Goal: Information Seeking & Learning: Learn about a topic

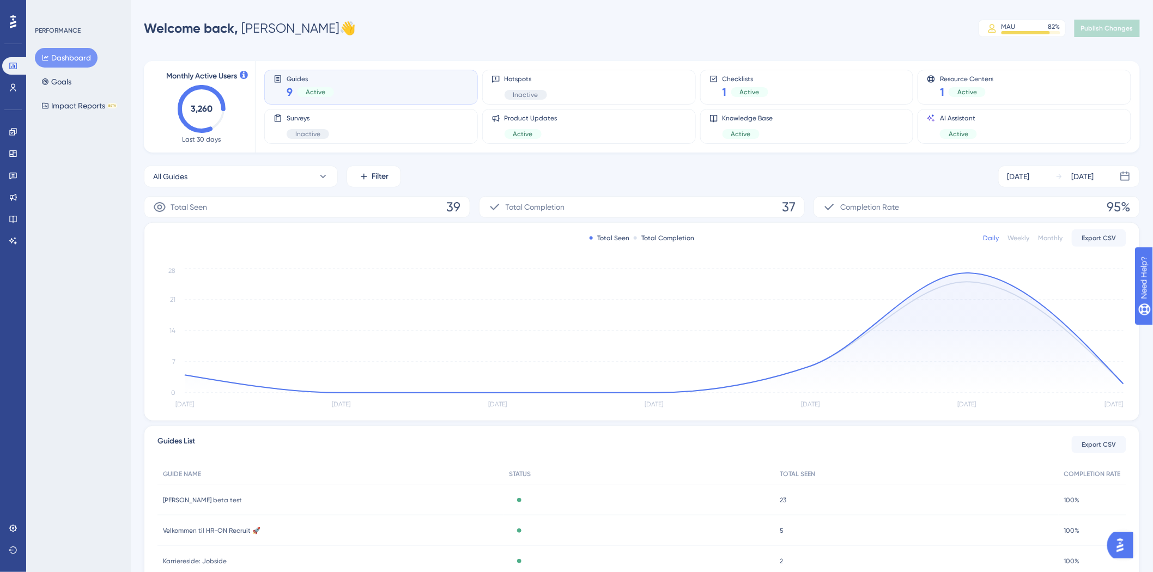
click at [4, 233] on assistant "AI Assistant" at bounding box center [13, 240] width 22 height 17
click at [8, 236] on link at bounding box center [13, 240] width 22 height 17
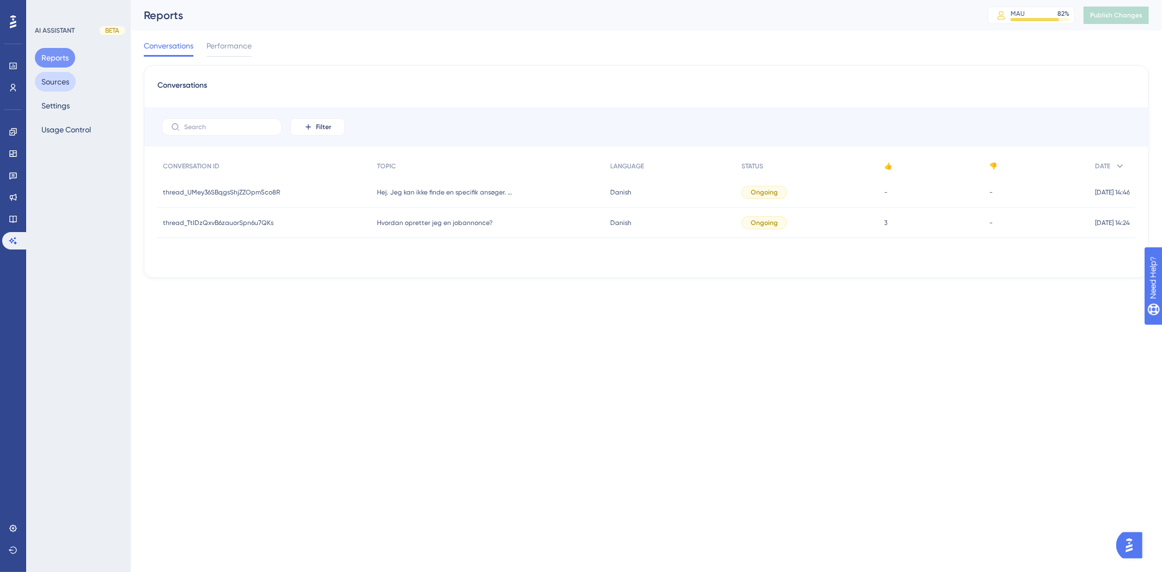
click at [70, 88] on button "Sources" at bounding box center [55, 82] width 41 height 20
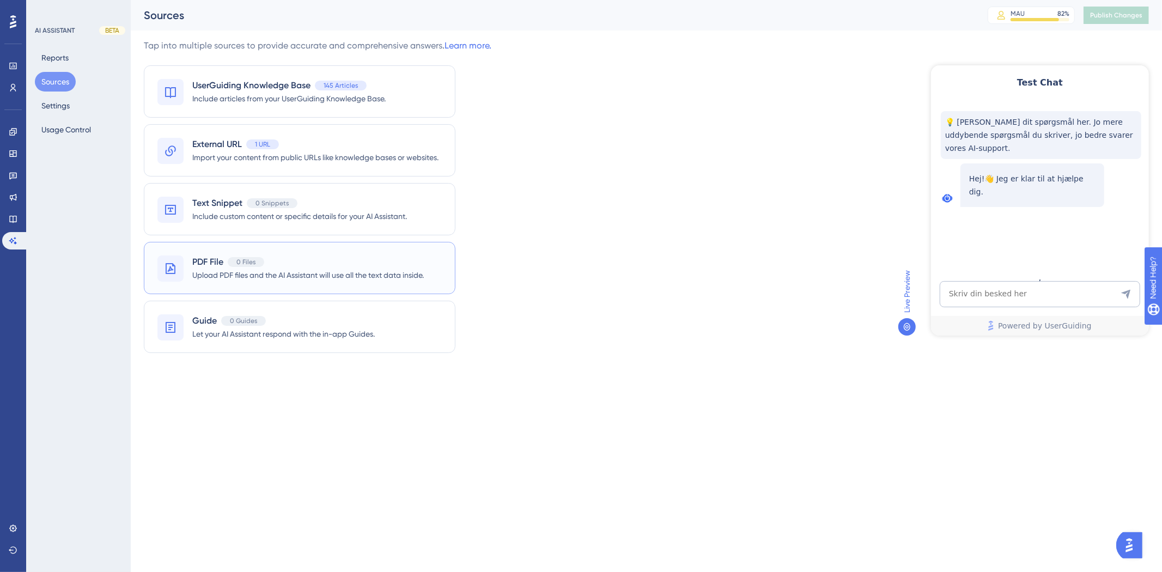
click at [318, 271] on span "Upload PDF files and the AI Assistant will use all the text data inside." at bounding box center [308, 275] width 232 height 13
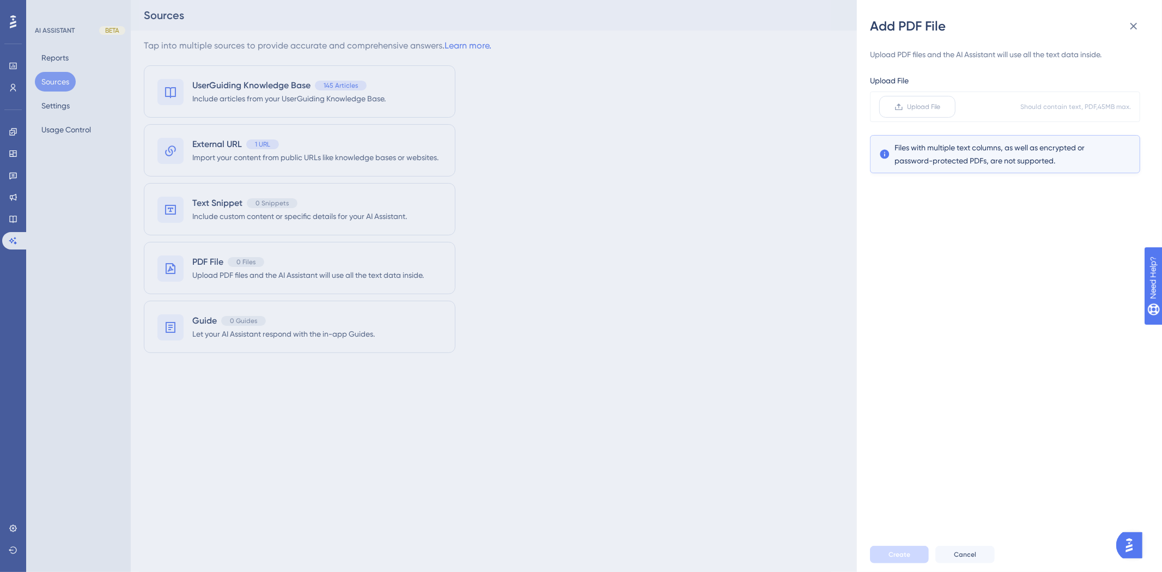
click at [917, 104] on span "Upload File" at bounding box center [924, 106] width 33 height 9
click at [941, 107] on input "Upload File" at bounding box center [941, 107] width 0 height 0
click at [897, 556] on span "Create" at bounding box center [900, 554] width 22 height 9
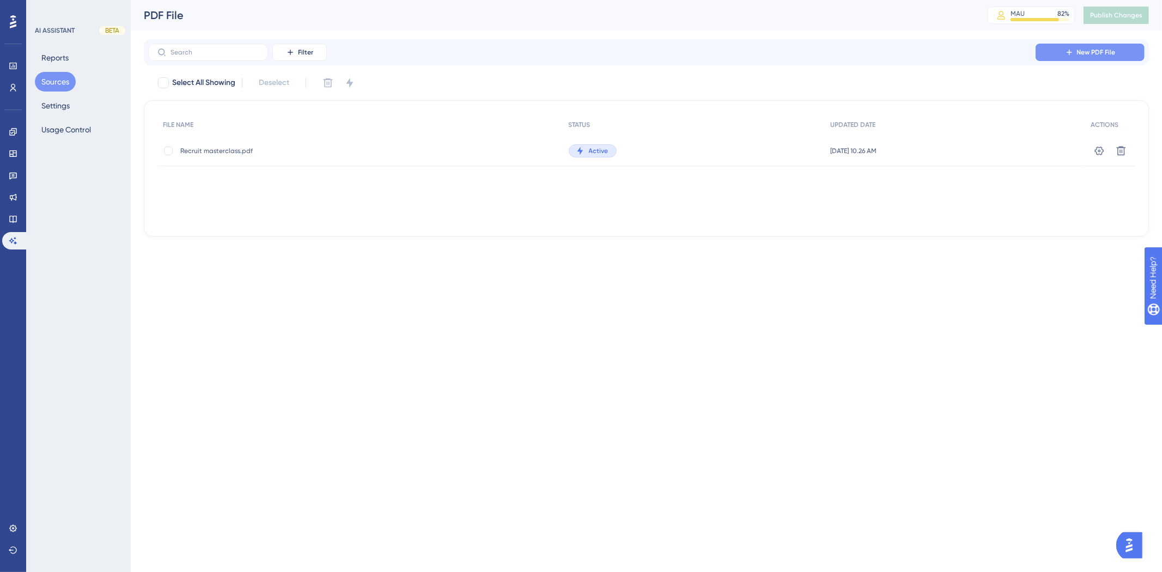
click at [1092, 49] on span "New PDF File" at bounding box center [1096, 52] width 39 height 9
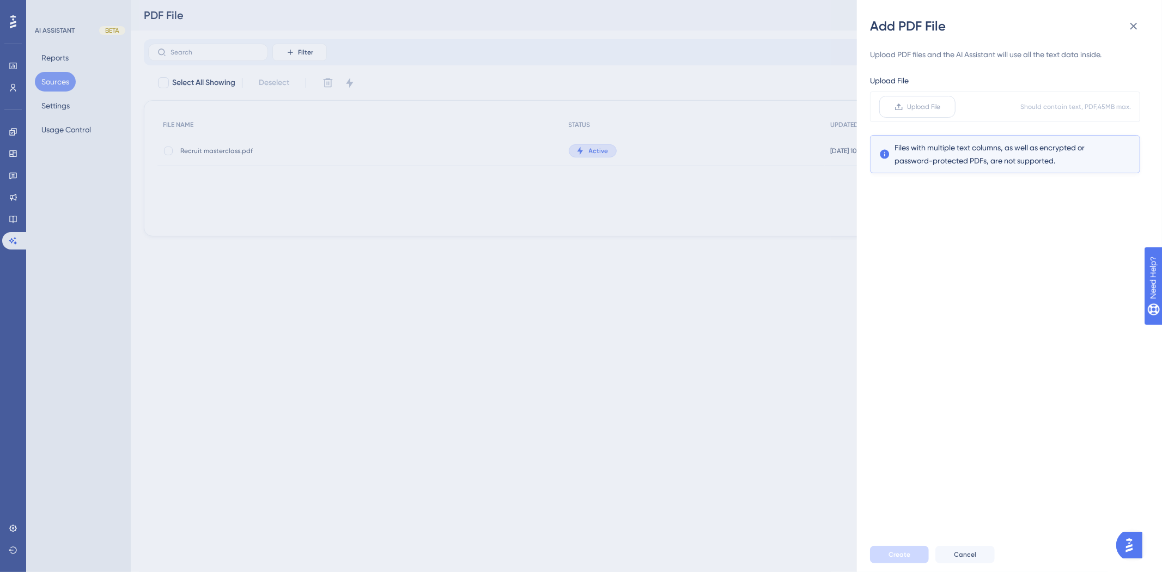
click at [926, 105] on span "Upload File" at bounding box center [924, 106] width 33 height 9
click at [941, 107] on input "Upload File" at bounding box center [941, 107] width 0 height 0
click at [873, 554] on button "Create" at bounding box center [899, 554] width 59 height 17
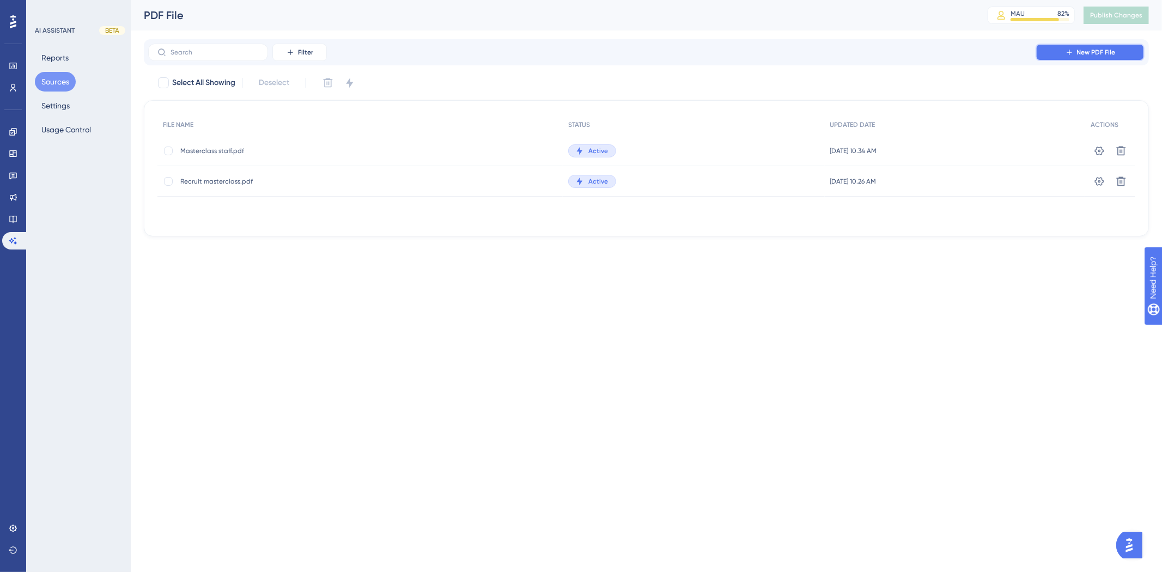
click at [1072, 50] on icon at bounding box center [1069, 52] width 9 height 9
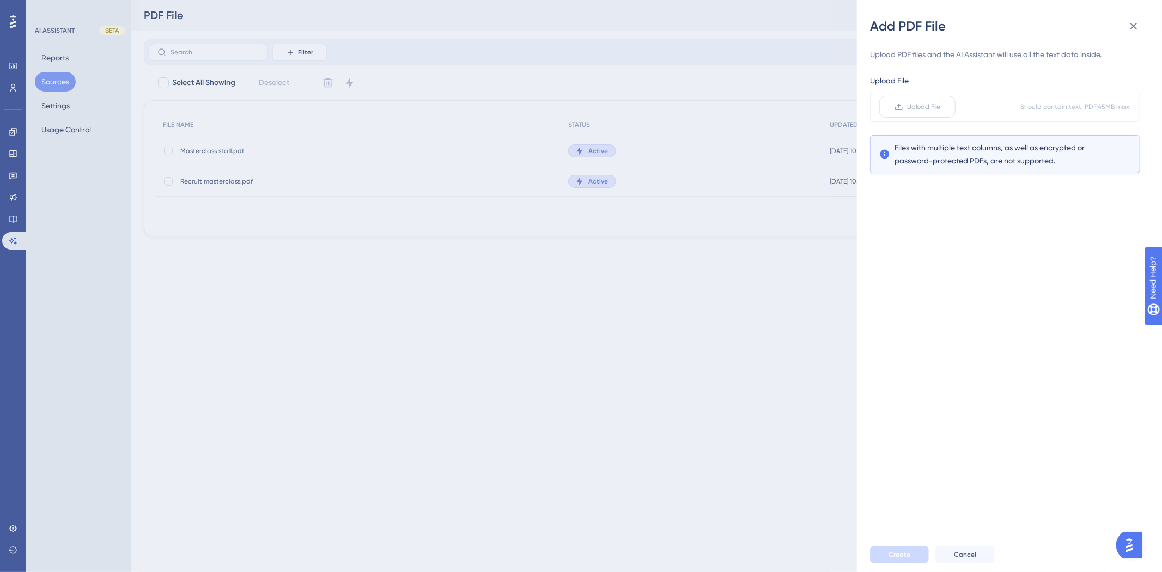
click at [938, 102] on span "Upload File" at bounding box center [924, 106] width 33 height 9
click at [941, 107] on input "Upload File" at bounding box center [941, 107] width 0 height 0
click at [888, 554] on button "Create" at bounding box center [899, 554] width 59 height 17
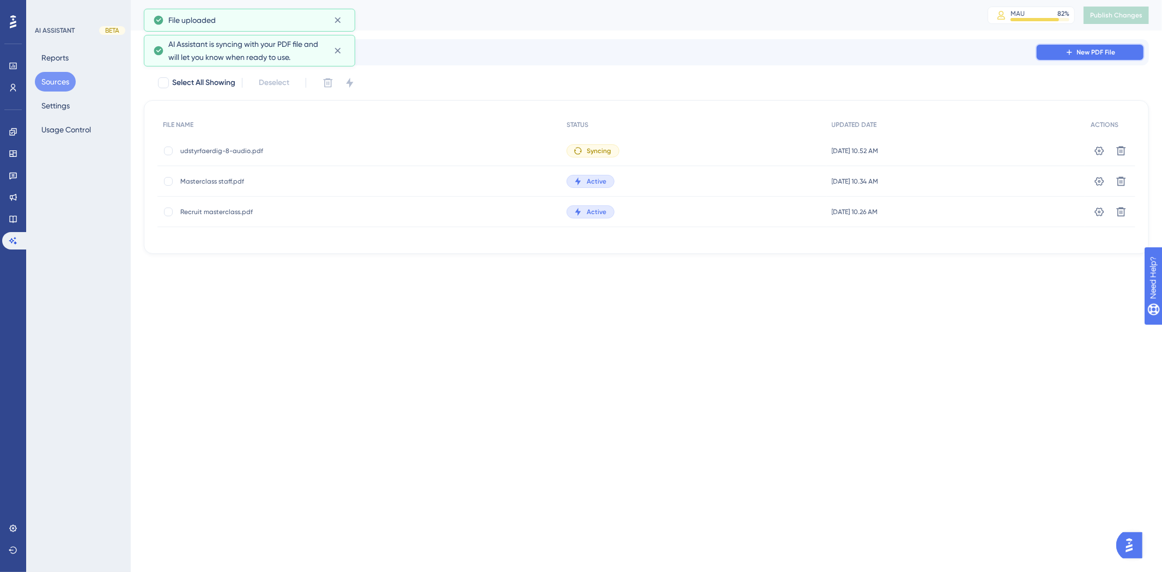
click at [1103, 56] on span "New PDF File" at bounding box center [1096, 52] width 39 height 9
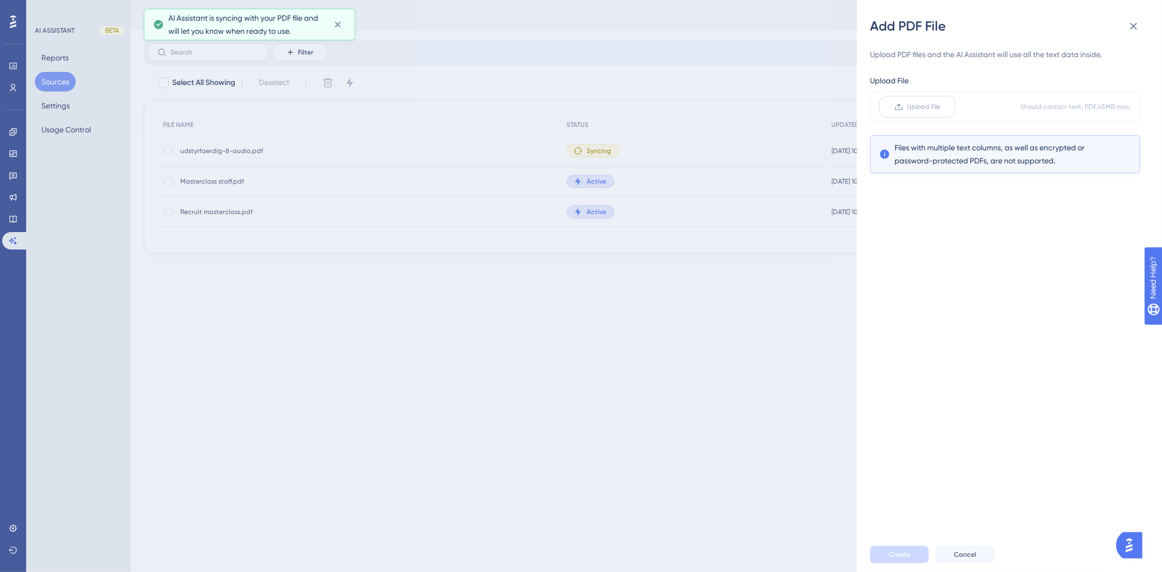
click at [932, 112] on label "Upload File" at bounding box center [917, 107] width 76 height 22
click at [941, 107] on input "Upload File" at bounding box center [941, 107] width 0 height 0
click at [882, 556] on button "Create" at bounding box center [899, 554] width 59 height 17
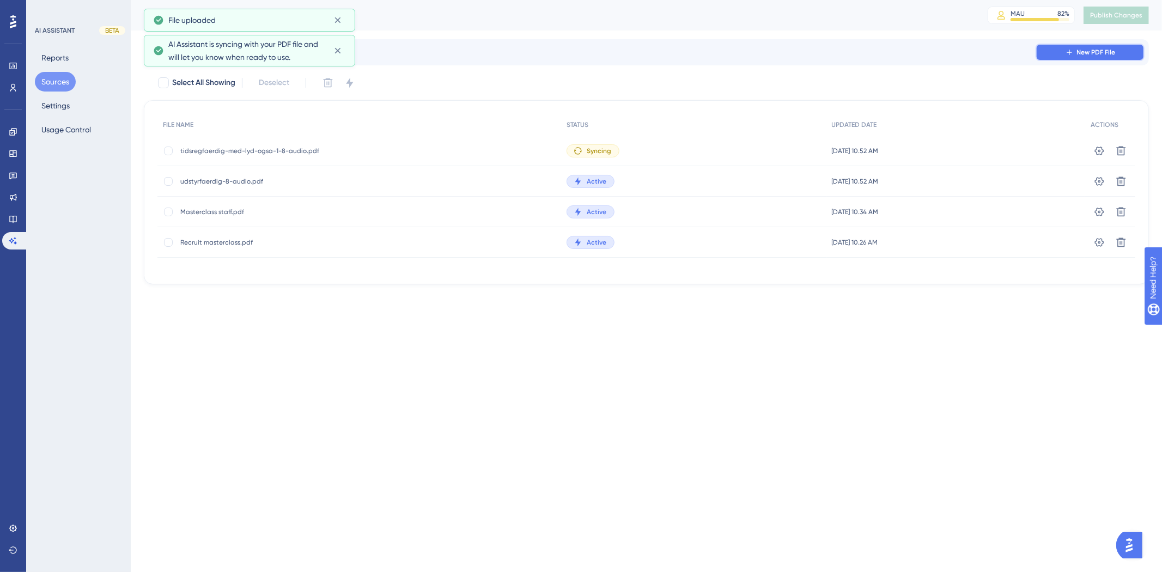
click at [1095, 56] on span "New PDF File" at bounding box center [1096, 52] width 39 height 9
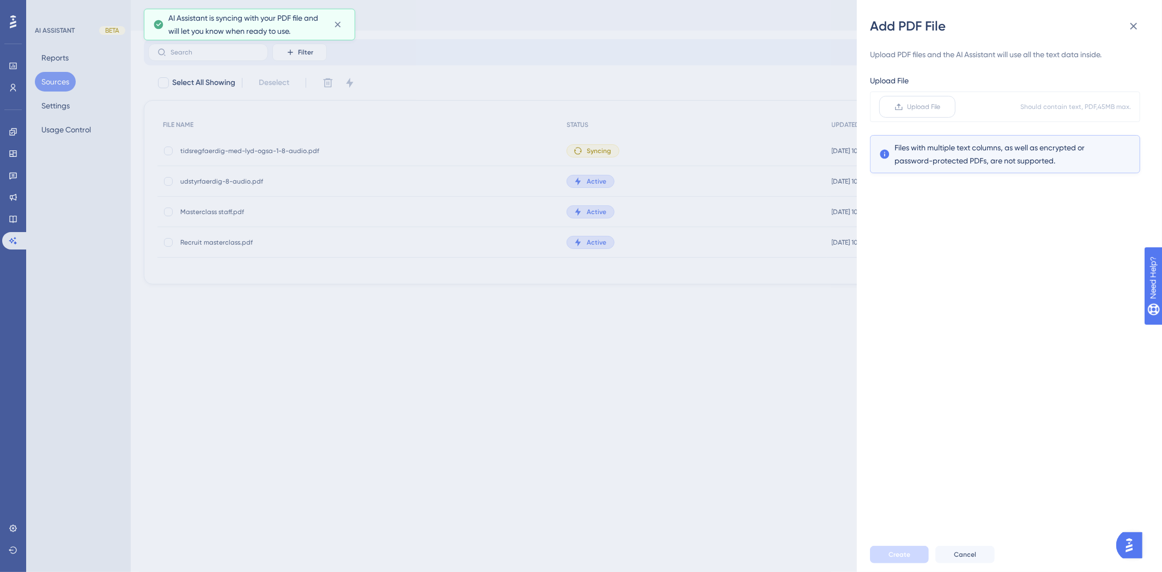
click at [921, 114] on label "Upload File" at bounding box center [917, 107] width 76 height 22
click at [941, 107] on input "Upload File" at bounding box center [941, 107] width 0 height 0
click at [902, 557] on span "Create" at bounding box center [900, 554] width 22 height 9
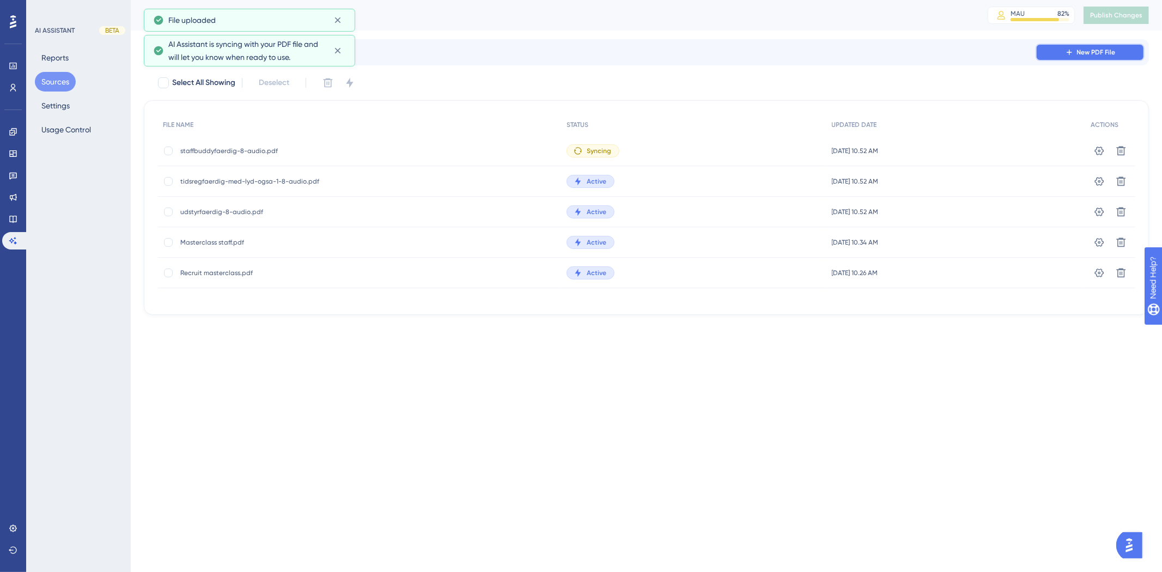
click at [1075, 56] on button "New PDF File" at bounding box center [1090, 52] width 109 height 17
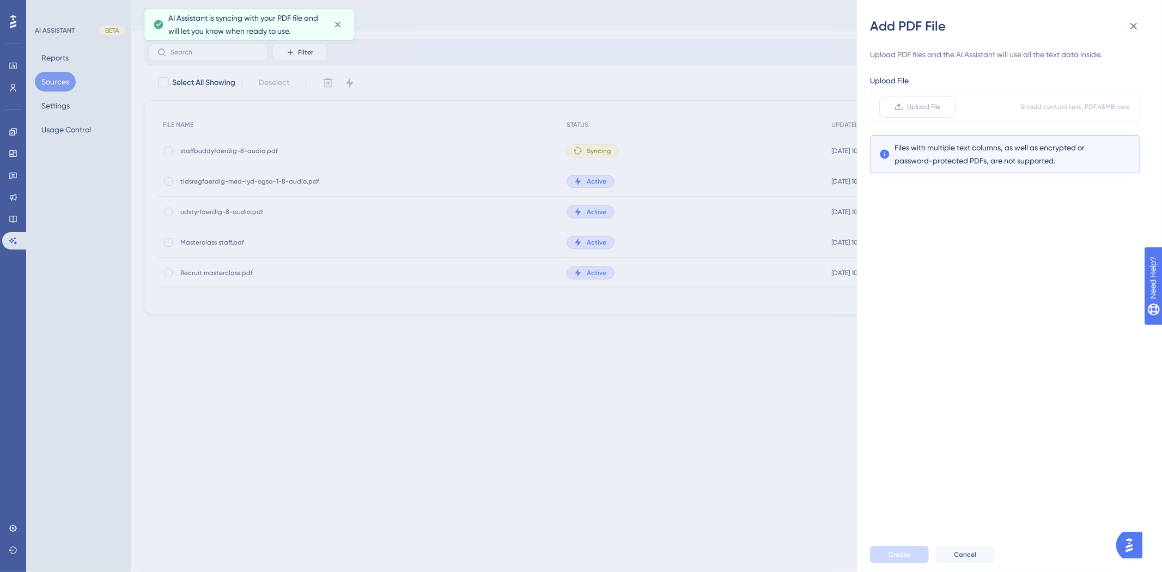
click at [936, 96] on label "Upload File" at bounding box center [917, 107] width 76 height 22
click at [941, 107] on input "Upload File" at bounding box center [941, 107] width 0 height 0
click at [892, 551] on span "Create" at bounding box center [900, 554] width 22 height 9
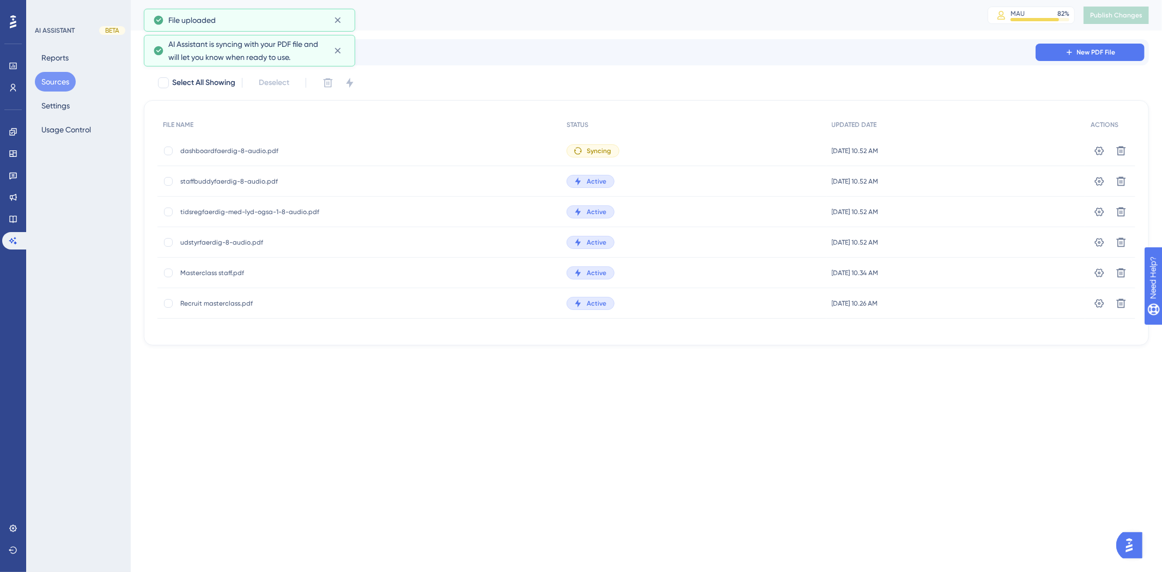
click at [1082, 40] on div "Filter New PDF File" at bounding box center [646, 52] width 1005 height 26
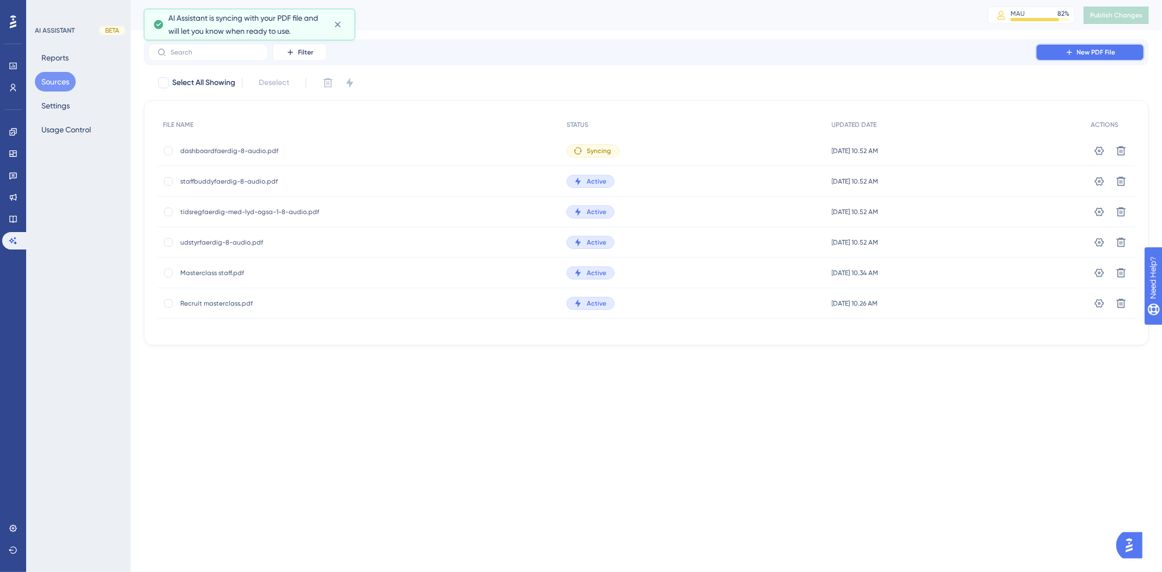
click at [1078, 52] on span "New PDF File" at bounding box center [1096, 52] width 39 height 9
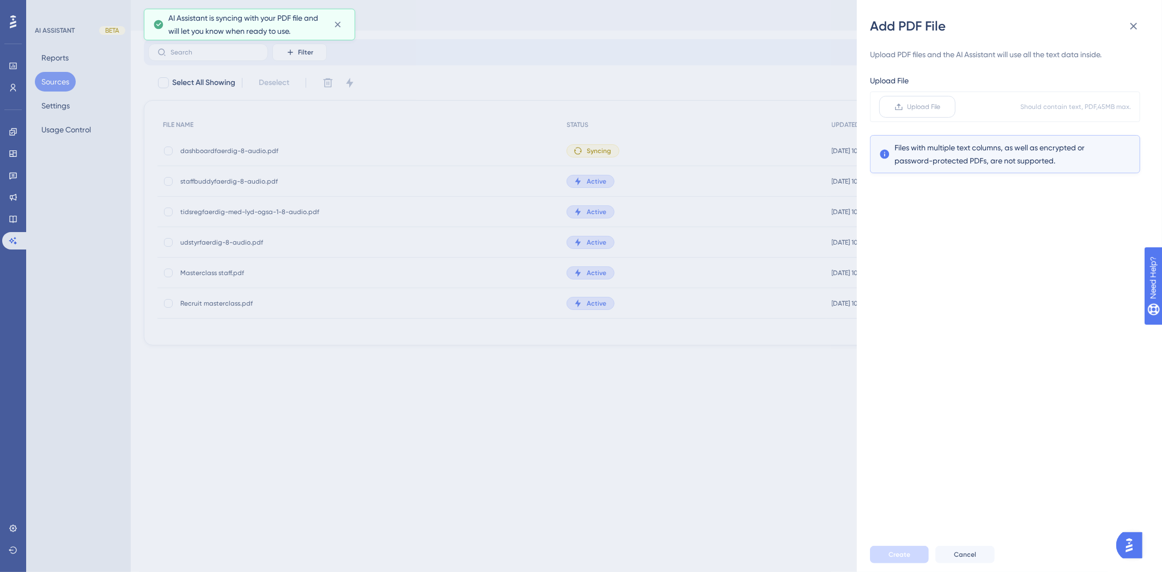
click at [937, 113] on label "Upload File" at bounding box center [917, 107] width 76 height 22
click at [941, 107] on input "Upload File" at bounding box center [941, 107] width 0 height 0
click at [904, 548] on button "Create" at bounding box center [899, 554] width 59 height 17
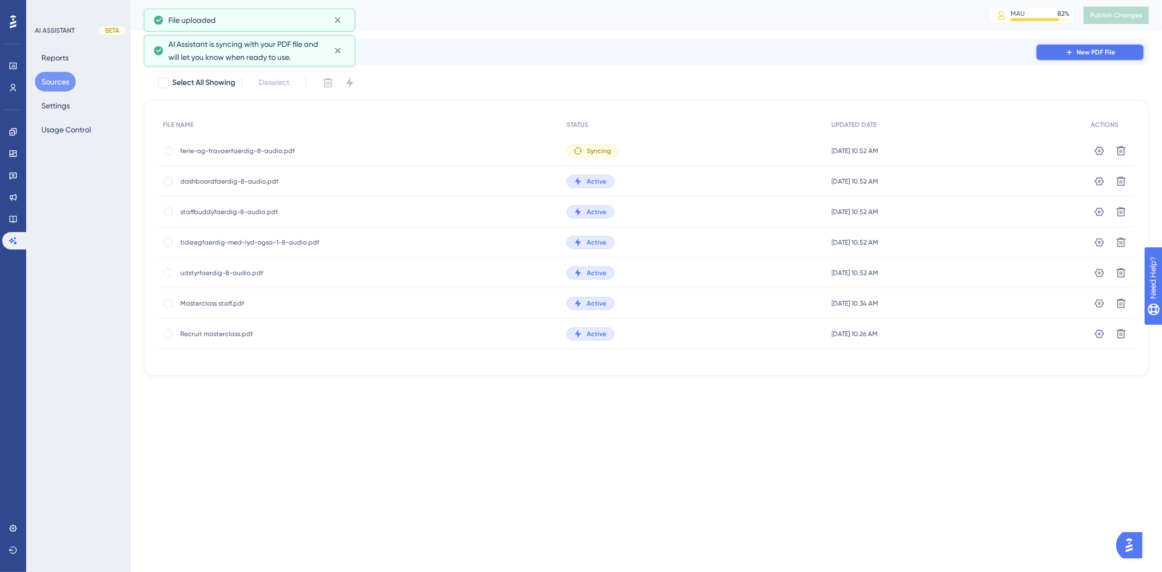
click at [1059, 57] on button "New PDF File" at bounding box center [1090, 52] width 109 height 17
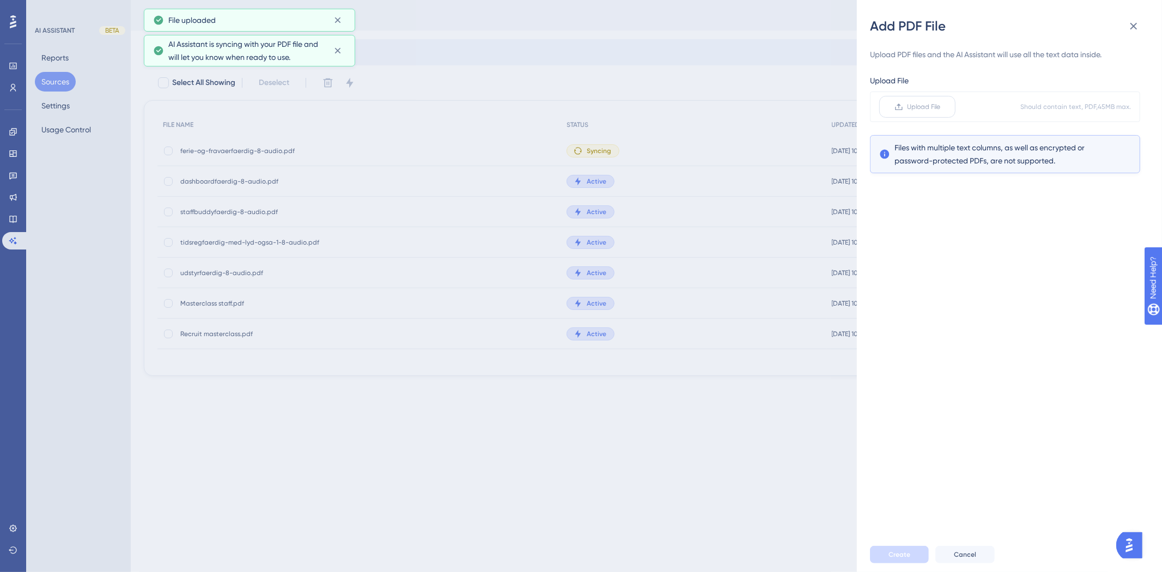
click at [932, 110] on span "Upload File" at bounding box center [924, 106] width 33 height 9
click at [941, 107] on input "Upload File" at bounding box center [941, 107] width 0 height 0
click at [908, 558] on span "Create" at bounding box center [900, 554] width 22 height 9
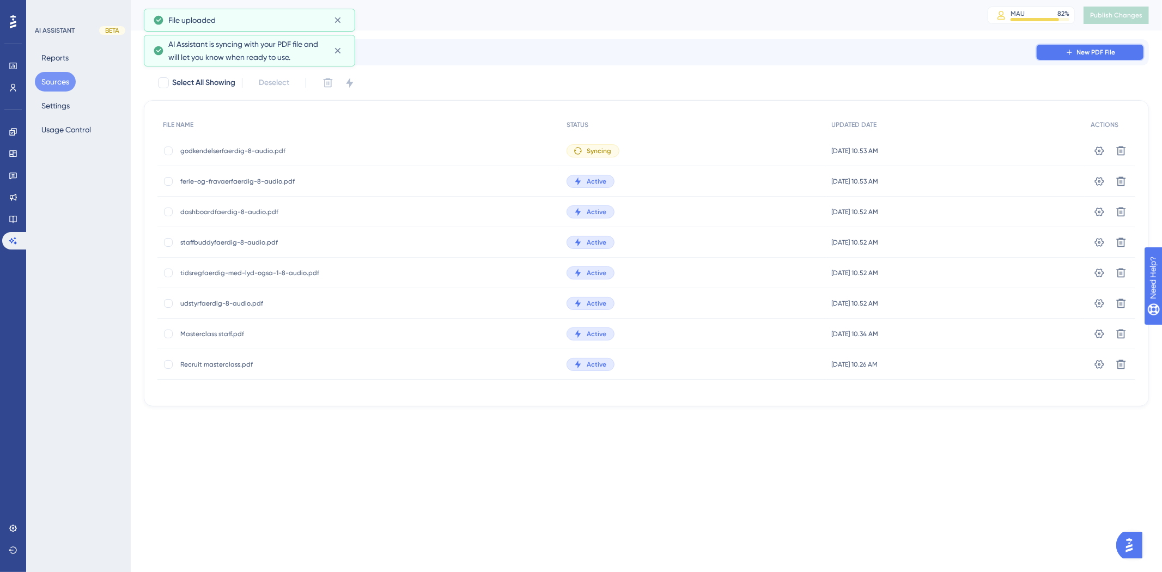
click at [1088, 53] on span "New PDF File" at bounding box center [1096, 52] width 39 height 9
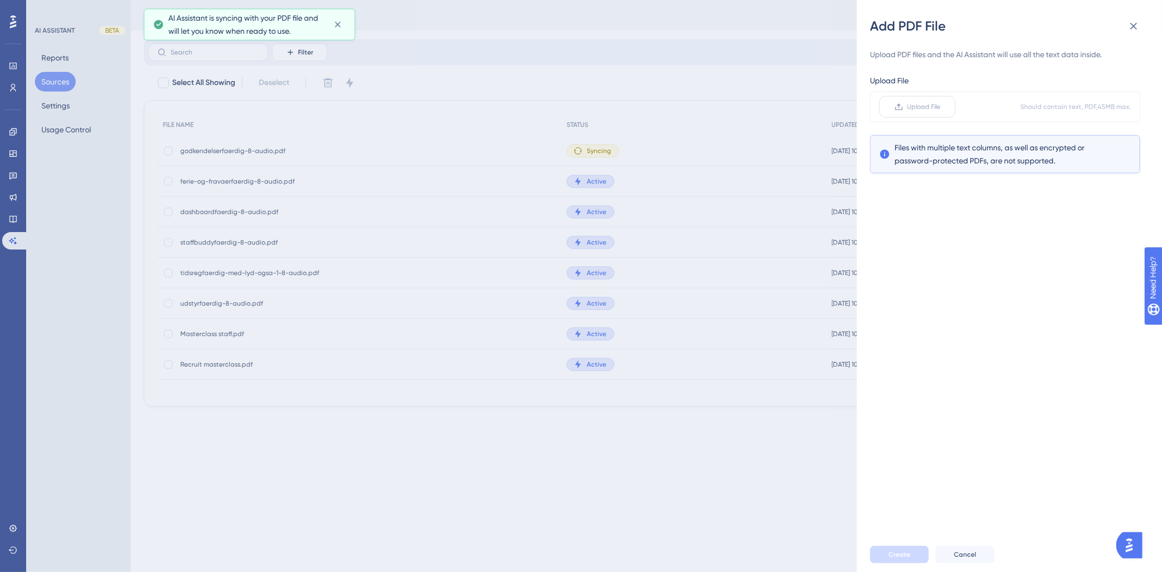
click at [930, 97] on label "Upload File" at bounding box center [917, 107] width 76 height 22
click at [941, 107] on input "Upload File" at bounding box center [941, 107] width 0 height 0
click at [886, 549] on button "Create" at bounding box center [899, 554] width 59 height 17
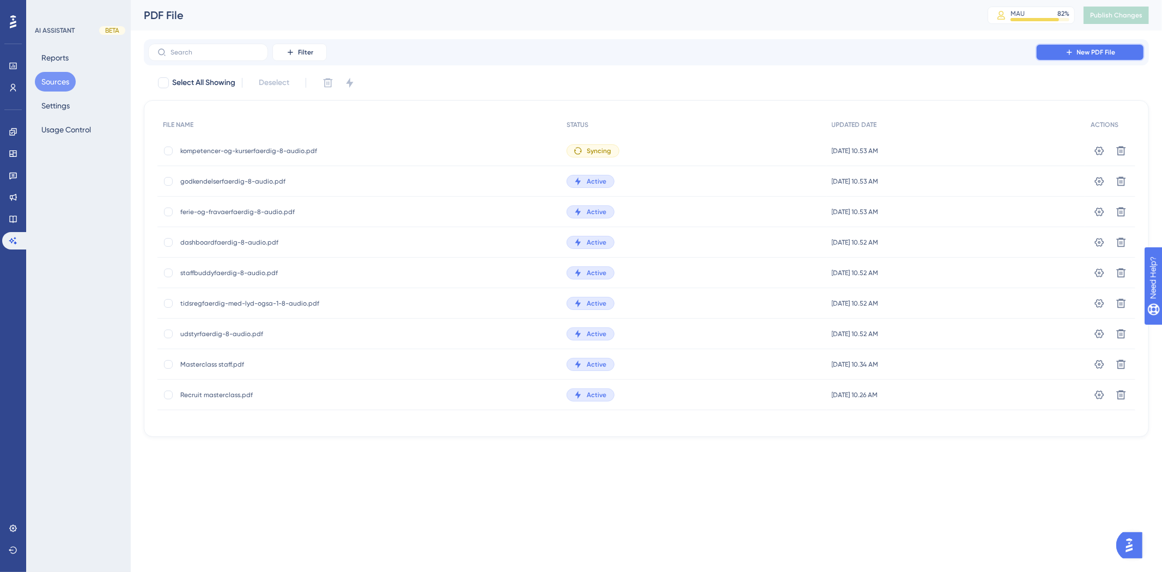
click at [1079, 44] on button "New PDF File" at bounding box center [1090, 52] width 109 height 17
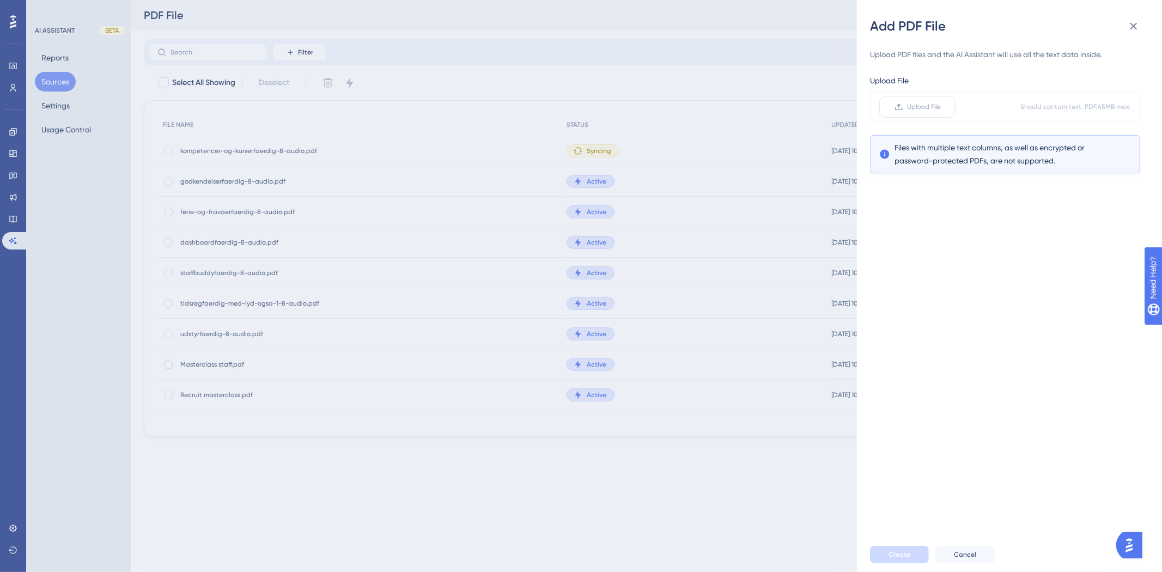
click at [925, 107] on span "Upload File" at bounding box center [924, 106] width 33 height 9
click at [941, 107] on input "Upload File" at bounding box center [941, 107] width 0 height 0
click at [910, 551] on button "Create" at bounding box center [899, 554] width 59 height 17
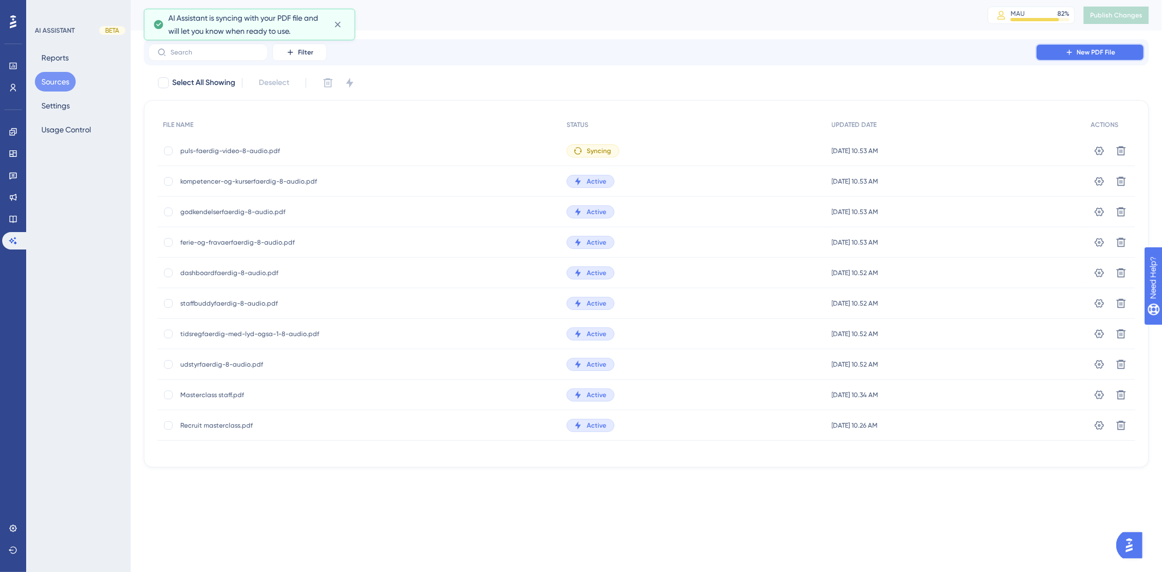
click at [1048, 52] on button "New PDF File" at bounding box center [1090, 52] width 109 height 17
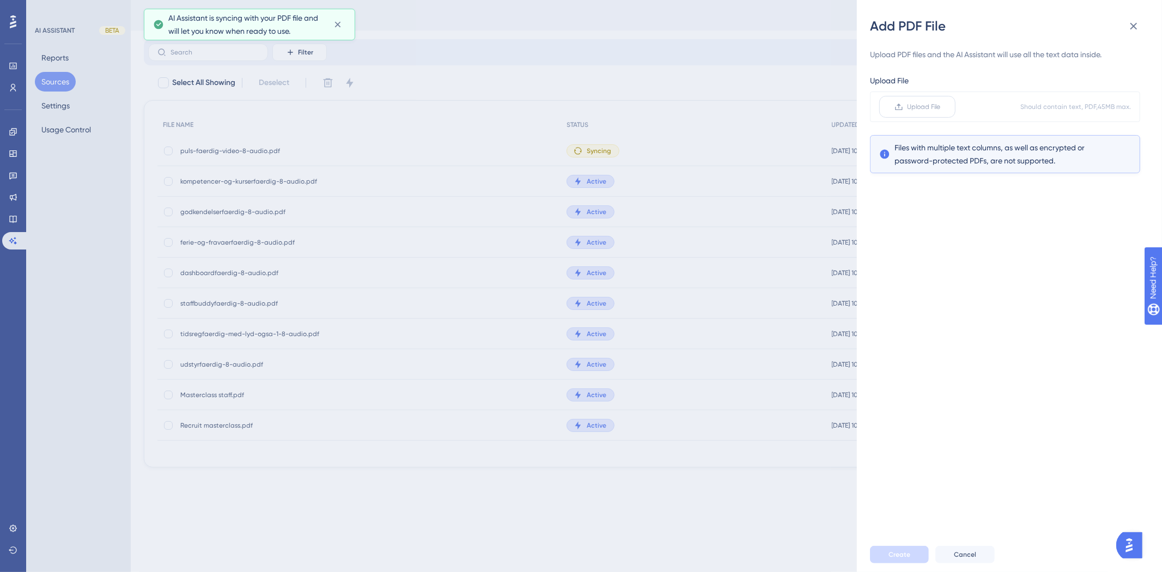
click at [940, 110] on span "Upload File" at bounding box center [924, 106] width 33 height 9
click at [941, 107] on input "Upload File" at bounding box center [941, 107] width 0 height 0
click at [897, 558] on span "Create" at bounding box center [900, 554] width 22 height 9
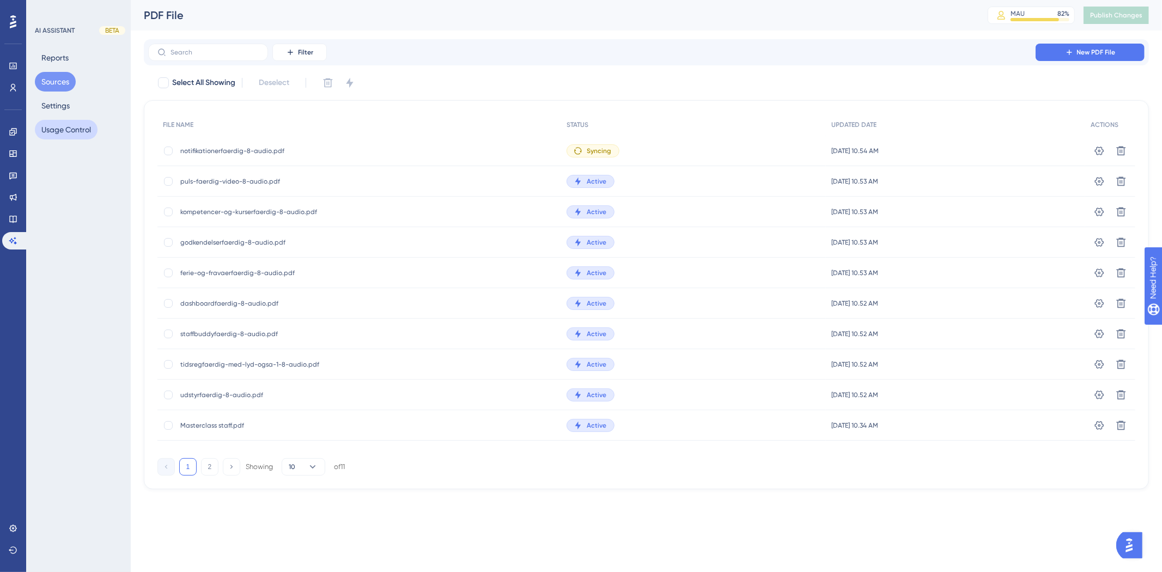
drag, startPoint x: 41, startPoint y: 133, endPoint x: 47, endPoint y: 127, distance: 8.9
click at [42, 132] on button "Usage Control" at bounding box center [66, 130] width 63 height 20
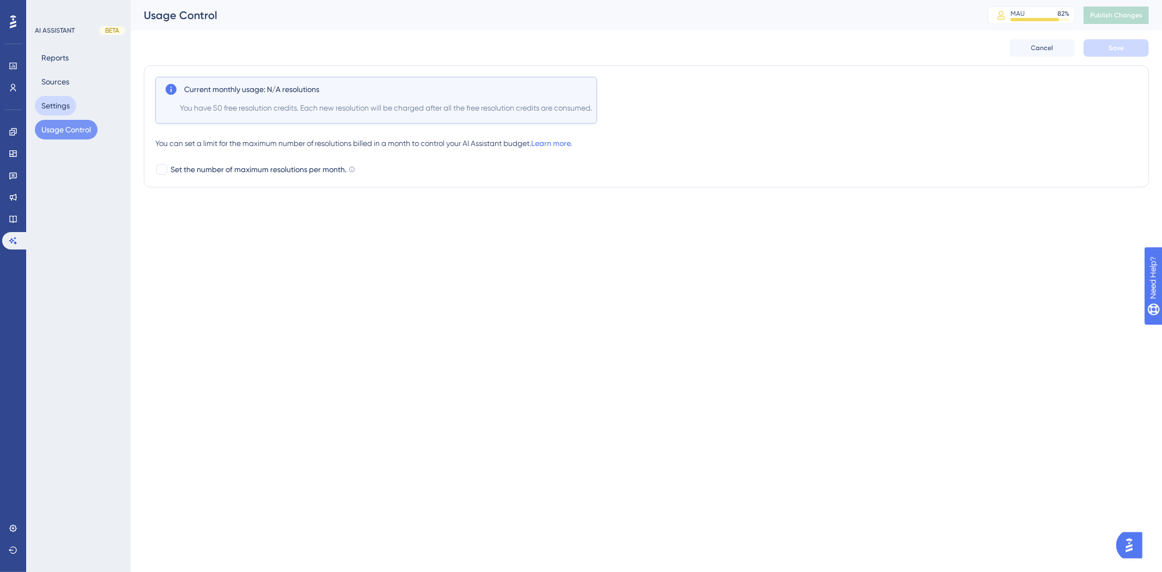
click at [61, 105] on button "Settings" at bounding box center [55, 106] width 41 height 20
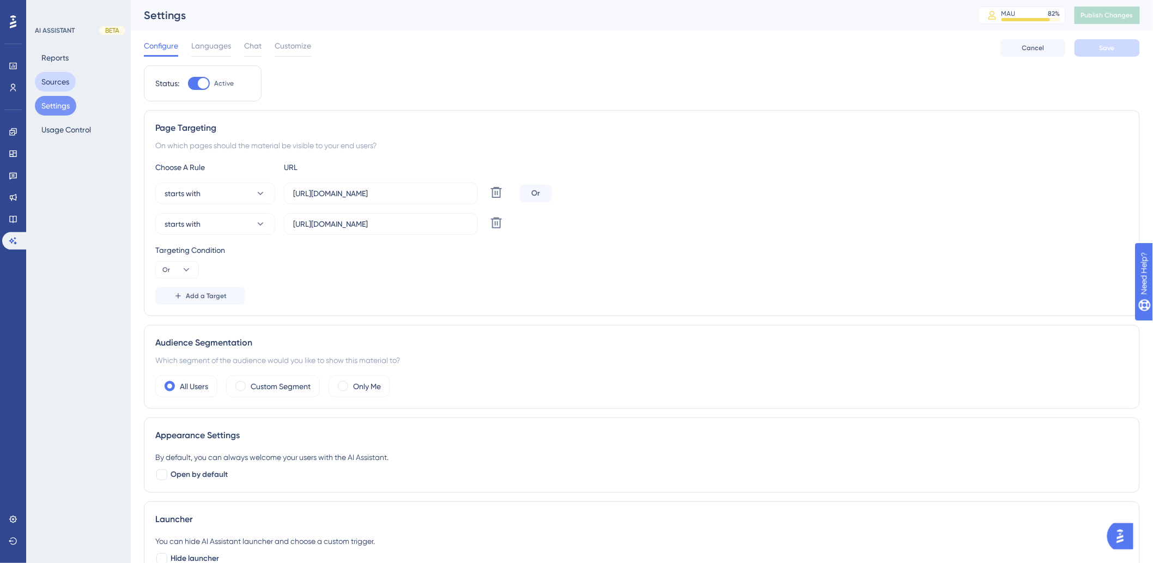
click at [66, 88] on button "Sources" at bounding box center [55, 82] width 41 height 20
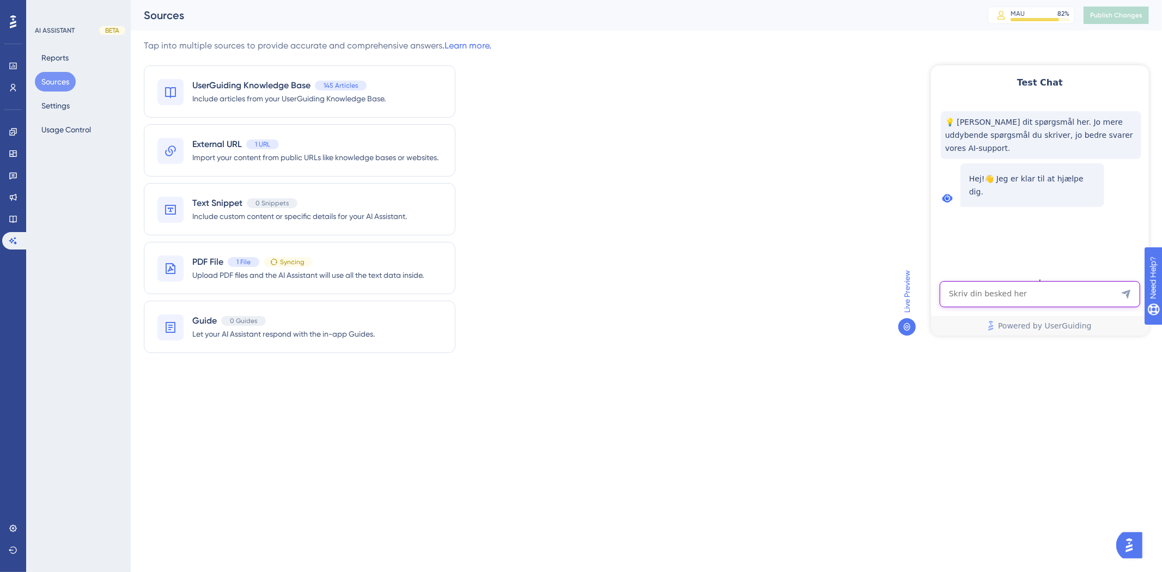
click at [1058, 285] on textarea "AI Assistant Text Input" at bounding box center [1039, 294] width 201 height 26
click at [329, 265] on div "PDF File 1 File Syncing" at bounding box center [308, 262] width 232 height 13
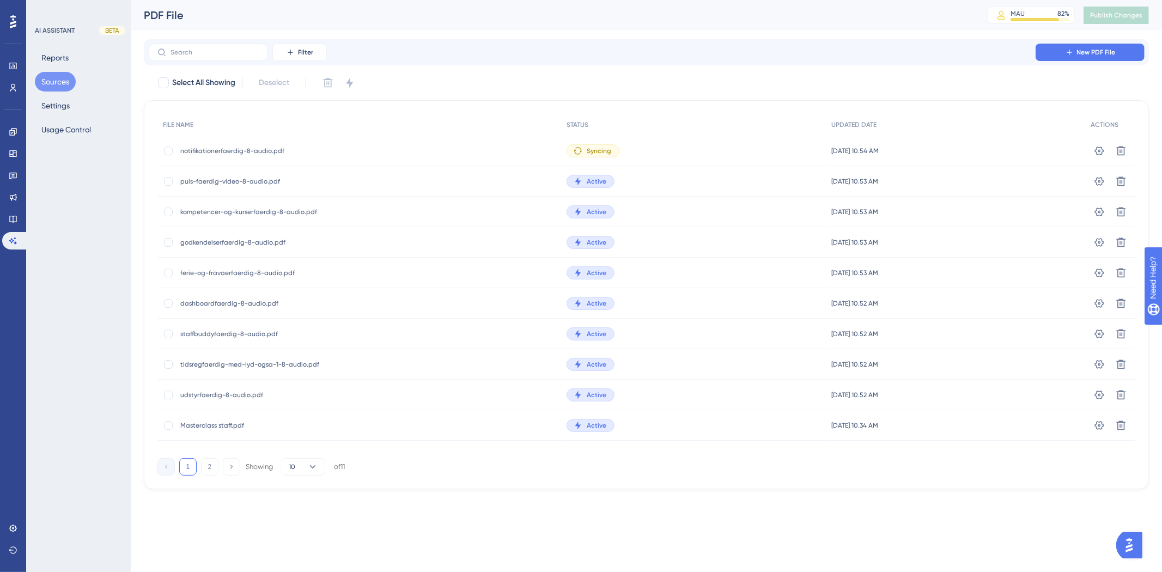
click at [280, 148] on span "notifikationerfaerdig-8-audio.pdf" at bounding box center [267, 151] width 174 height 9
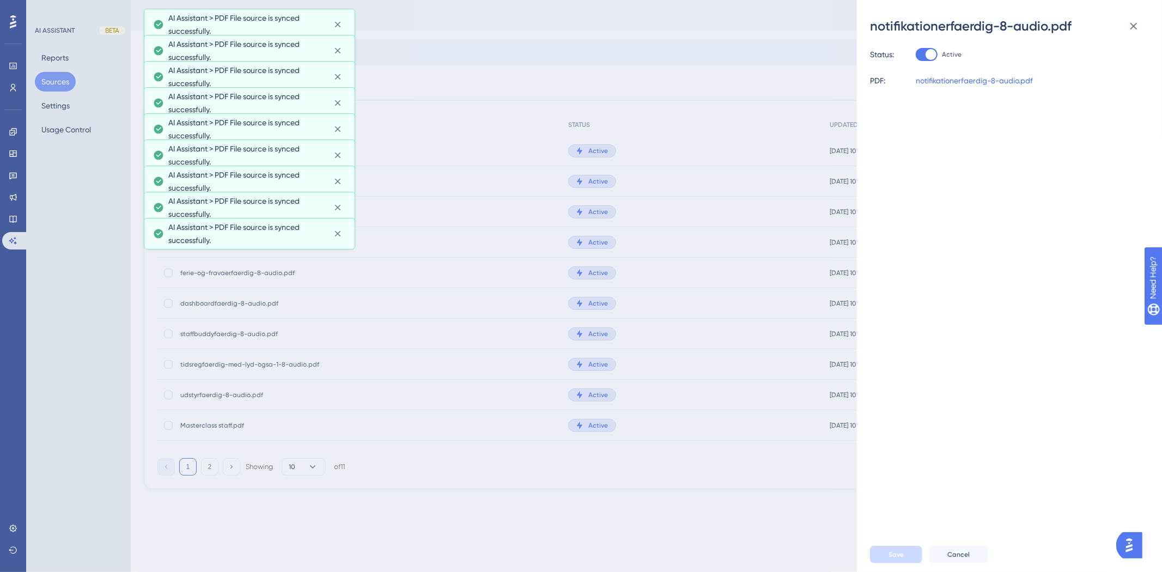
click at [666, 162] on div "notifikationerfaerdig-8-audio.pdf Status: Active PDF: notifikationerfaerdig-8-a…" at bounding box center [581, 286] width 1162 height 572
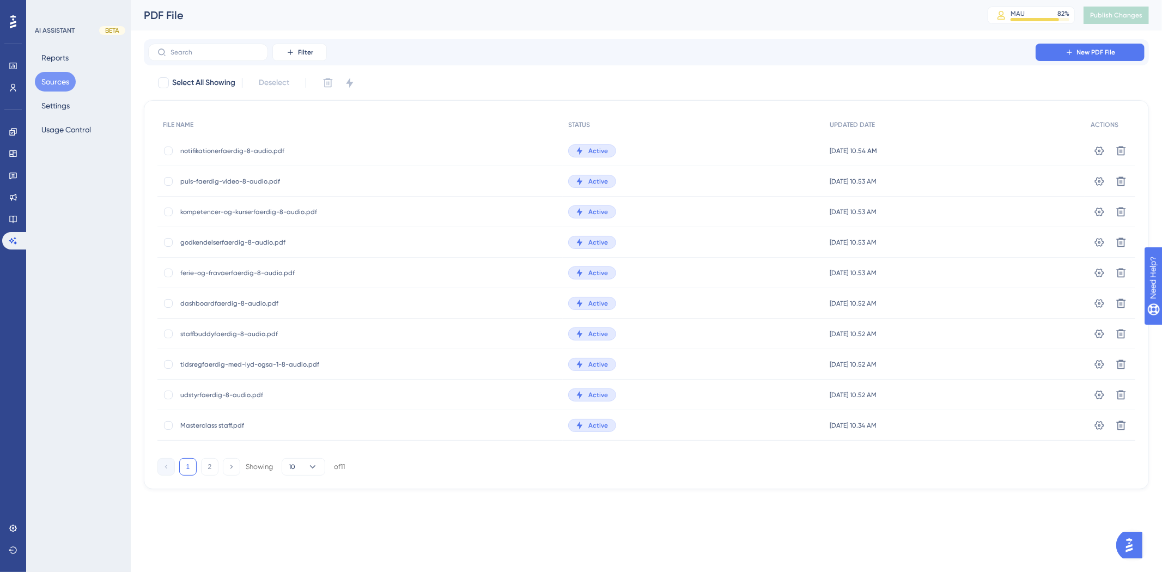
click at [69, 82] on button "Sources" at bounding box center [55, 82] width 41 height 20
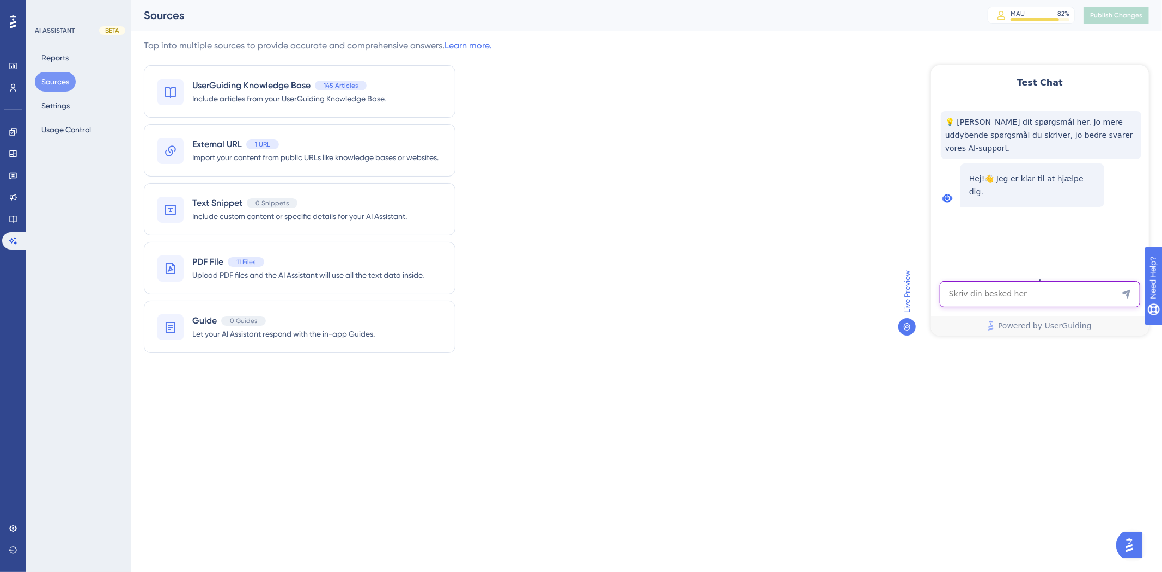
drag, startPoint x: 1033, startPoint y: 305, endPoint x: 1037, endPoint y: 299, distance: 7.1
click at [1033, 305] on textarea "AI Assistant Text Input" at bounding box center [1039, 294] width 201 height 26
type textarea "J"
type textarea "Hej, Hvem afholder masterclass?"
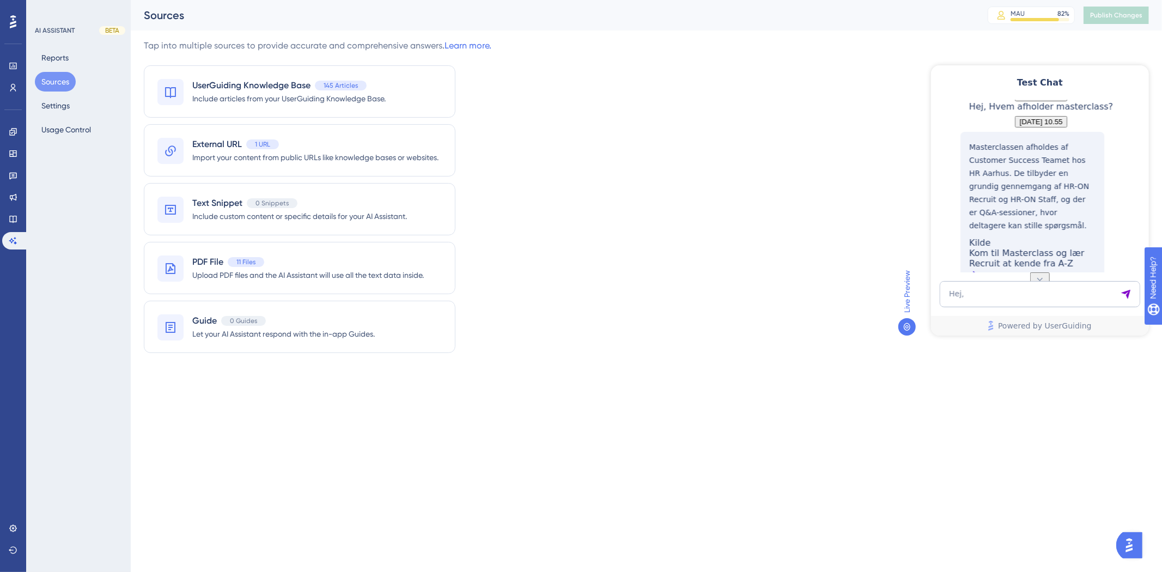
scroll to position [149, 0]
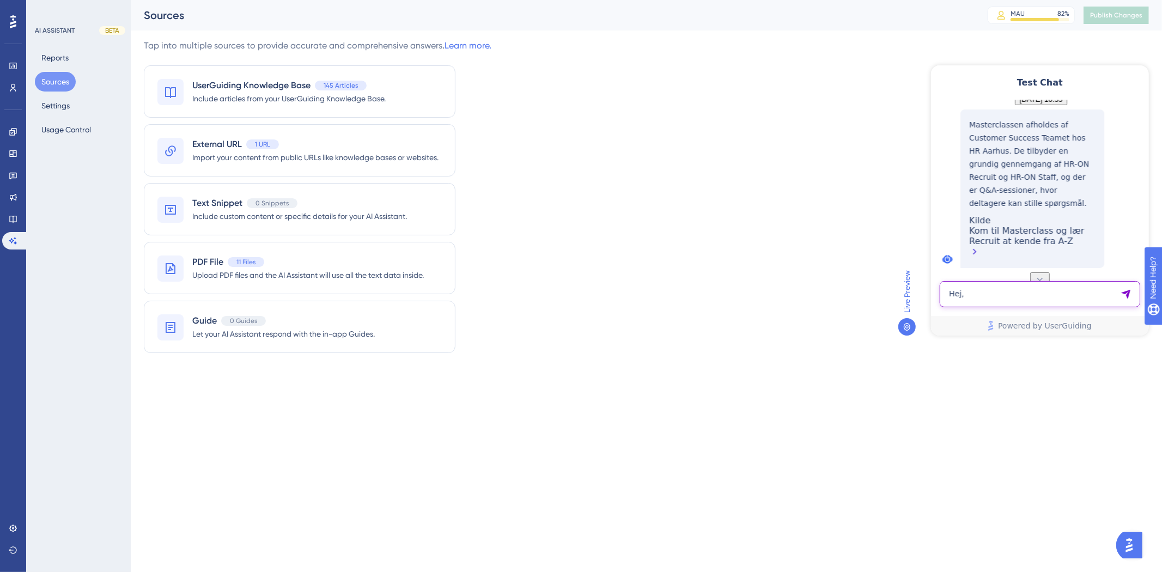
click at [1010, 291] on textarea "Hej, Hvem afholder masterclass?" at bounding box center [1039, 294] width 201 height 26
type textarea "H"
click at [1020, 288] on textarea "AI Assistant Text Input" at bounding box center [1039, 294] width 201 height 26
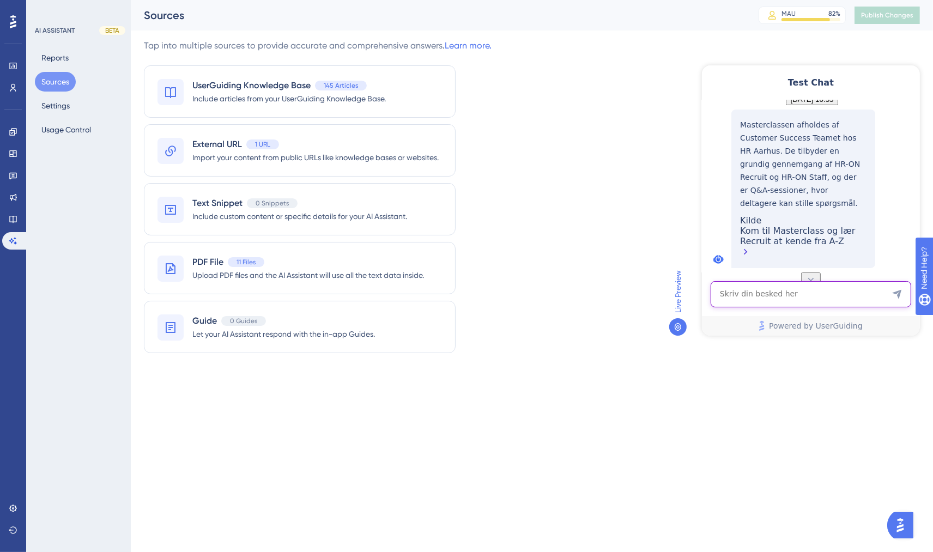
click at [758, 298] on textarea "AI Assistant Text Input" at bounding box center [810, 294] width 201 height 26
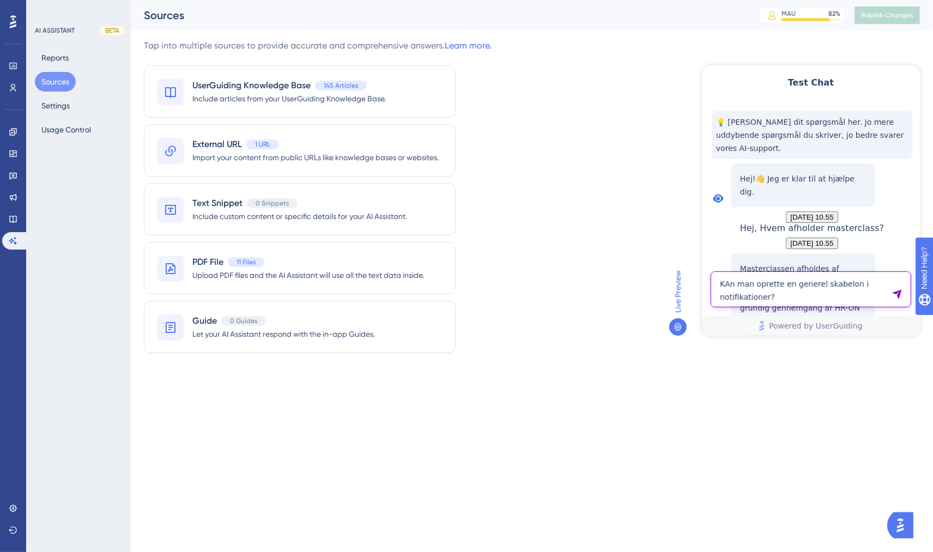
type textarea "KAn man oprette en generel skabelon i notifikationer?"
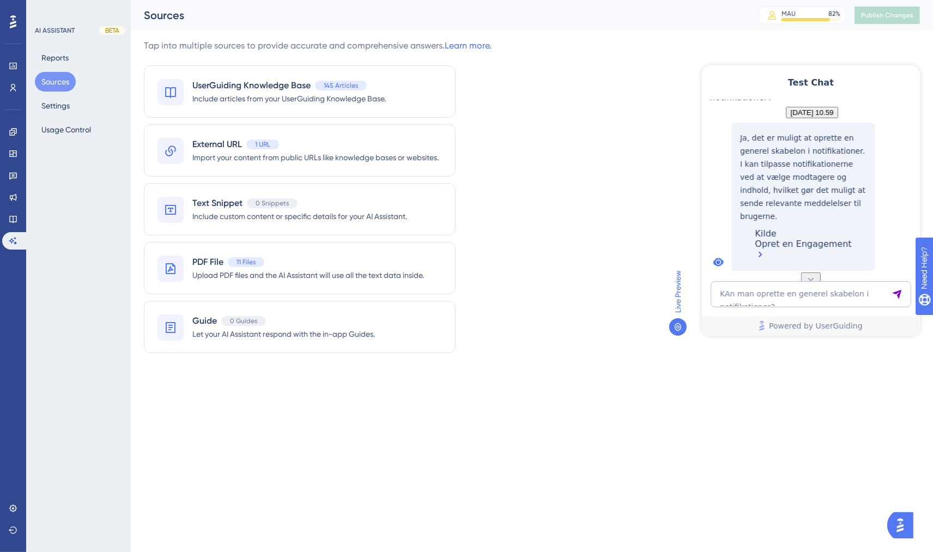
scroll to position [385, 0]
click at [303, 279] on span "Upload PDF files and the AI Assistant will use all the text data inside." at bounding box center [308, 275] width 232 height 13
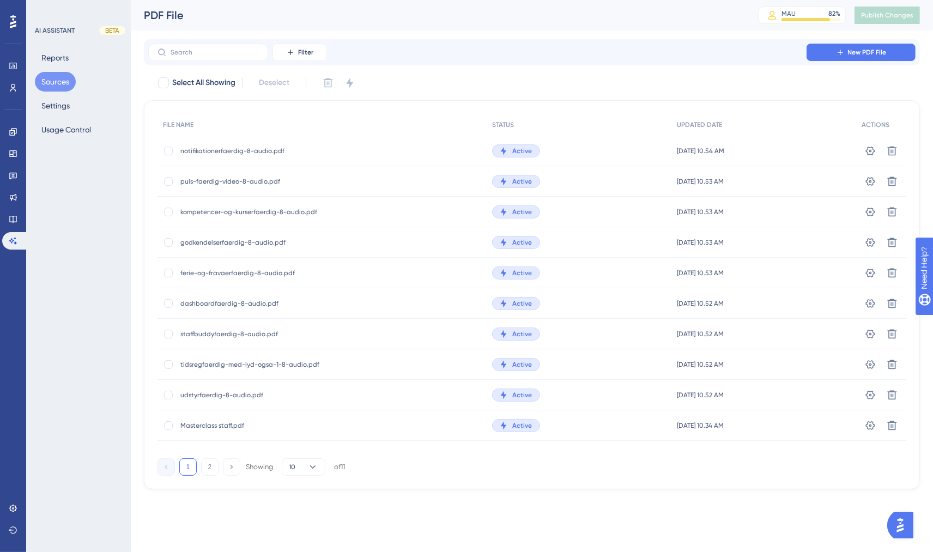
click at [240, 423] on span "Masterclass staff.pdf" at bounding box center [267, 425] width 174 height 9
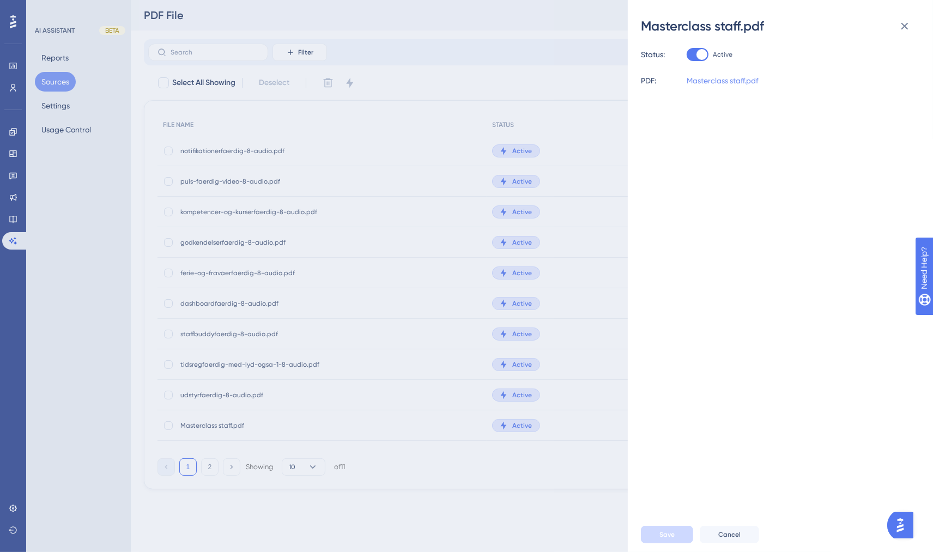
click at [736, 82] on link "Masterclass staff.pdf" at bounding box center [723, 80] width 72 height 13
click at [338, 405] on div "Masterclass staff.pdf Status: Active PDF: Masterclass staff.pdf Save Cancel" at bounding box center [466, 276] width 933 height 552
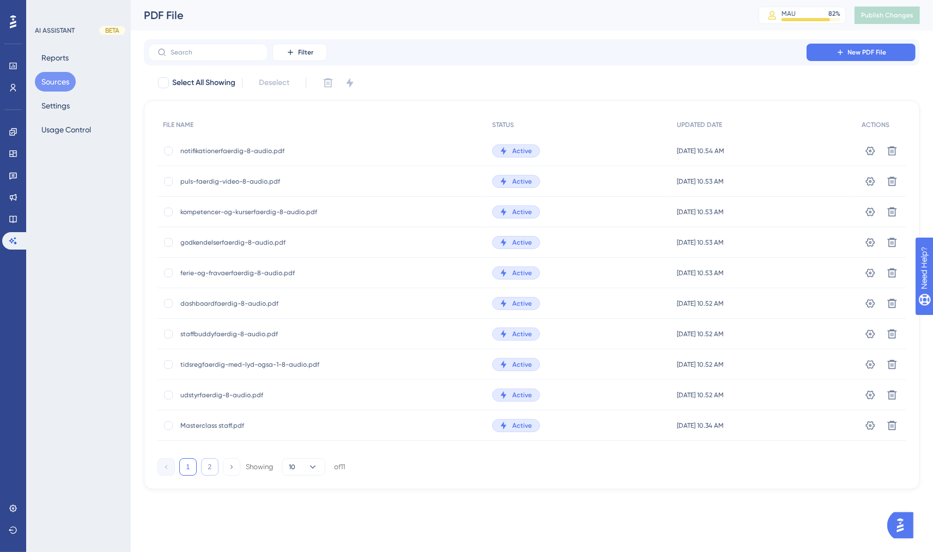
click at [204, 471] on button "2" at bounding box center [209, 466] width 17 height 17
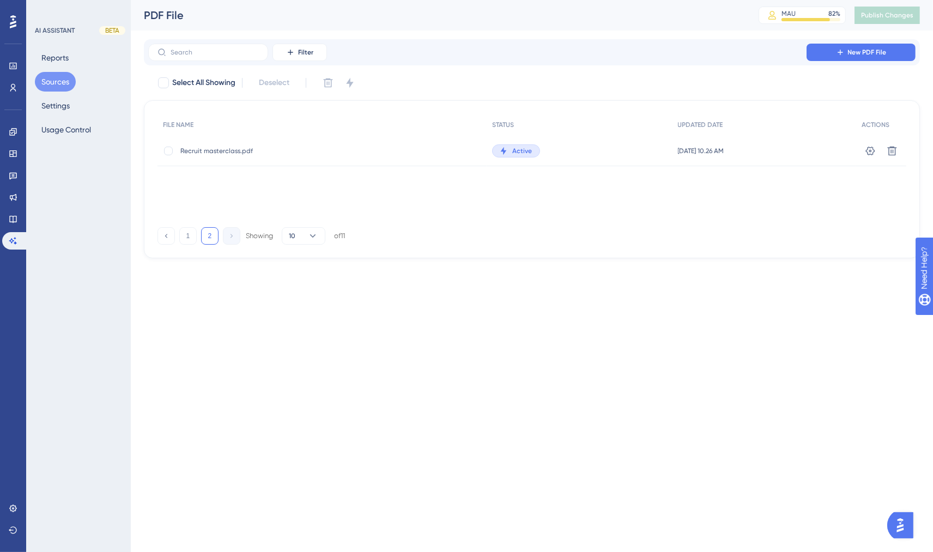
click at [225, 148] on span "Recruit masterclass.pdf" at bounding box center [267, 151] width 174 height 9
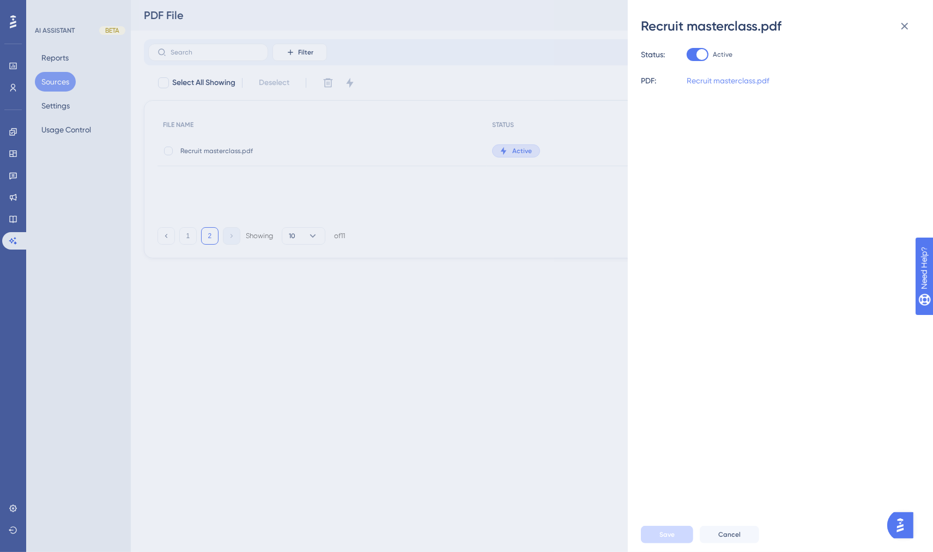
click at [744, 82] on link "Recruit masterclass.pdf" at bounding box center [728, 80] width 83 height 13
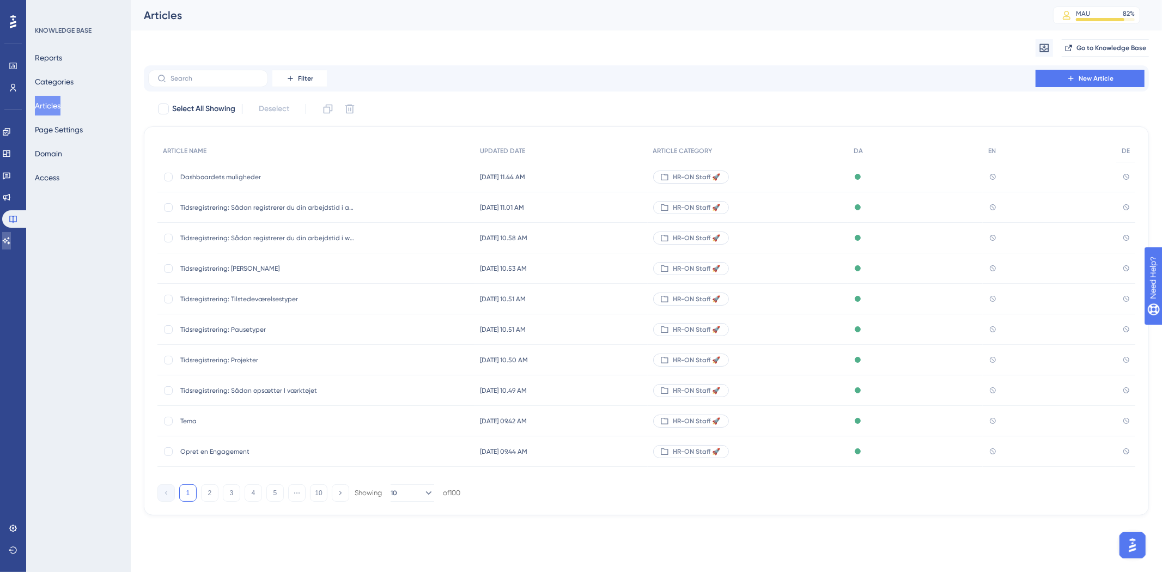
click at [8, 238] on link at bounding box center [6, 240] width 9 height 17
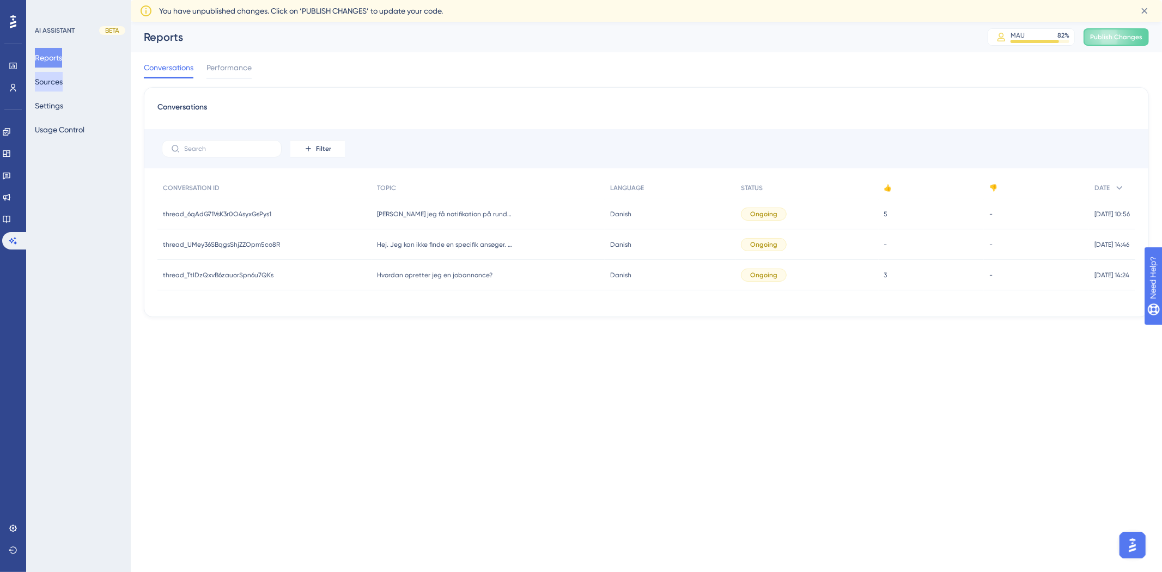
click at [63, 80] on button "Sources" at bounding box center [49, 82] width 28 height 20
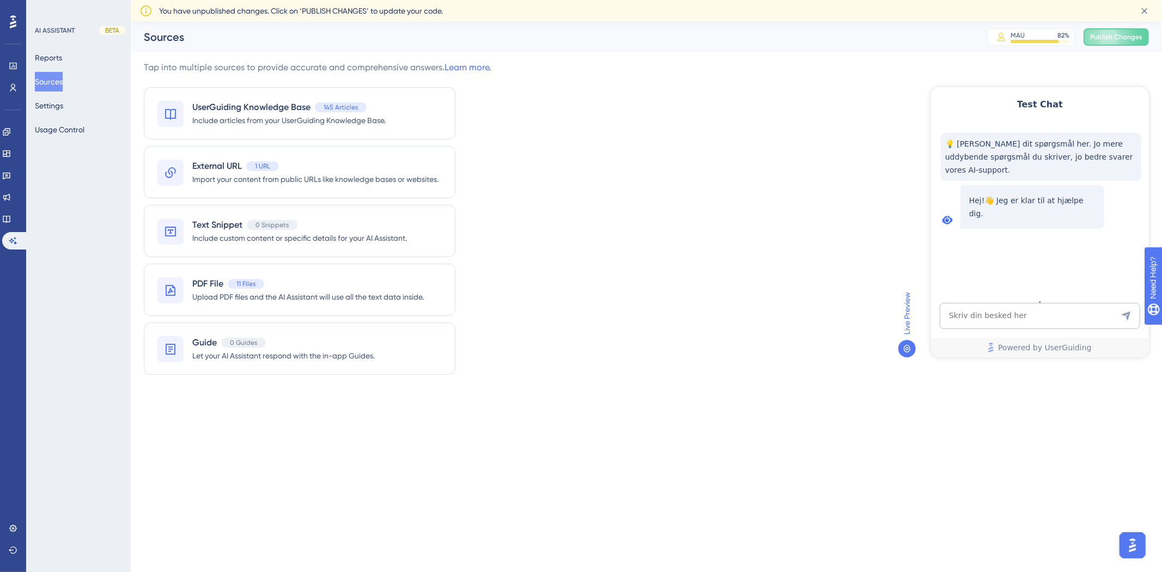
click at [306, 283] on div "PDF File 11 Files" at bounding box center [308, 283] width 232 height 13
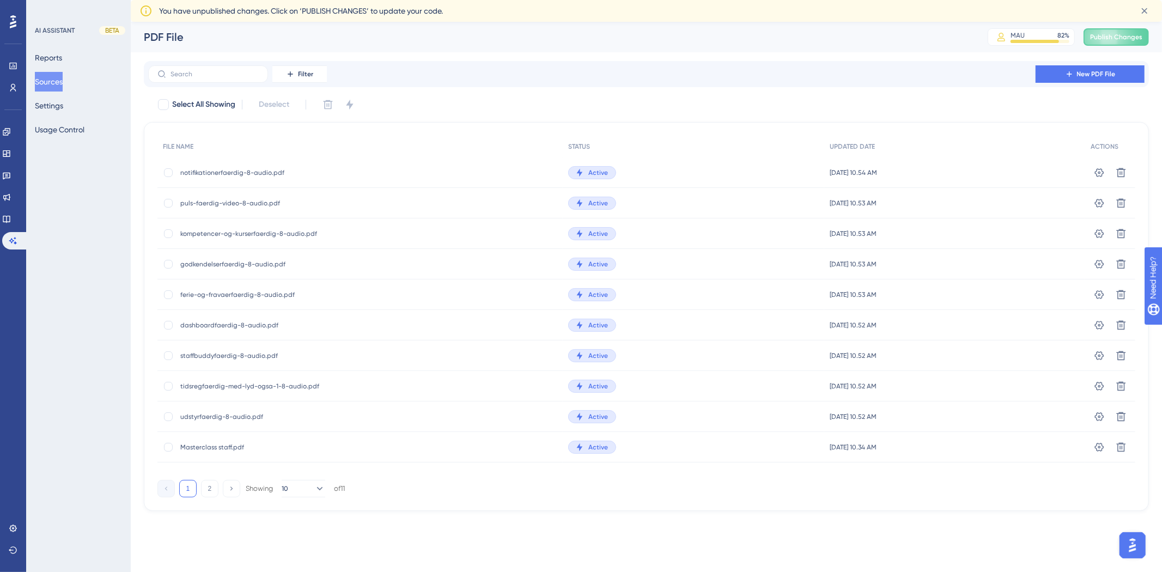
click at [1098, 60] on div "Performance Users Engagement Widgets Feedback Product Updates Knowledge Base AI…" at bounding box center [646, 275] width 1031 height 507
click at [1099, 65] on button "New PDF File" at bounding box center [1090, 73] width 109 height 17
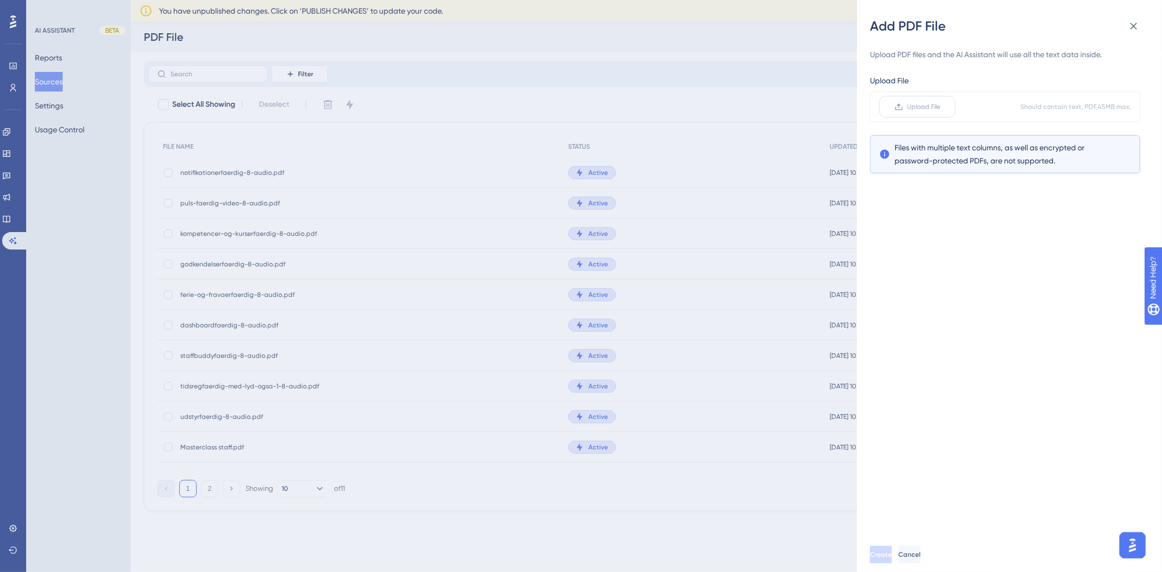
click at [924, 105] on span "Upload File" at bounding box center [924, 106] width 33 height 9
click at [941, 107] on input "Upload File" at bounding box center [941, 107] width 0 height 0
click at [885, 557] on button "Create" at bounding box center [882, 554] width 24 height 17
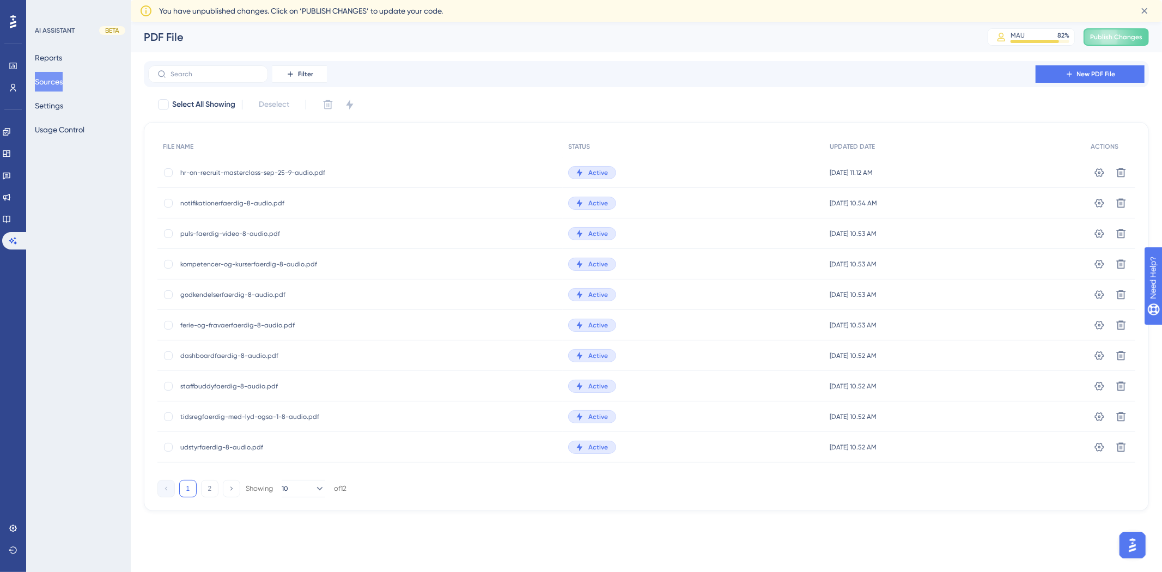
click at [297, 169] on span "hr-on-recruit-masterclass-sep-25-9-audio.pdf" at bounding box center [267, 172] width 174 height 9
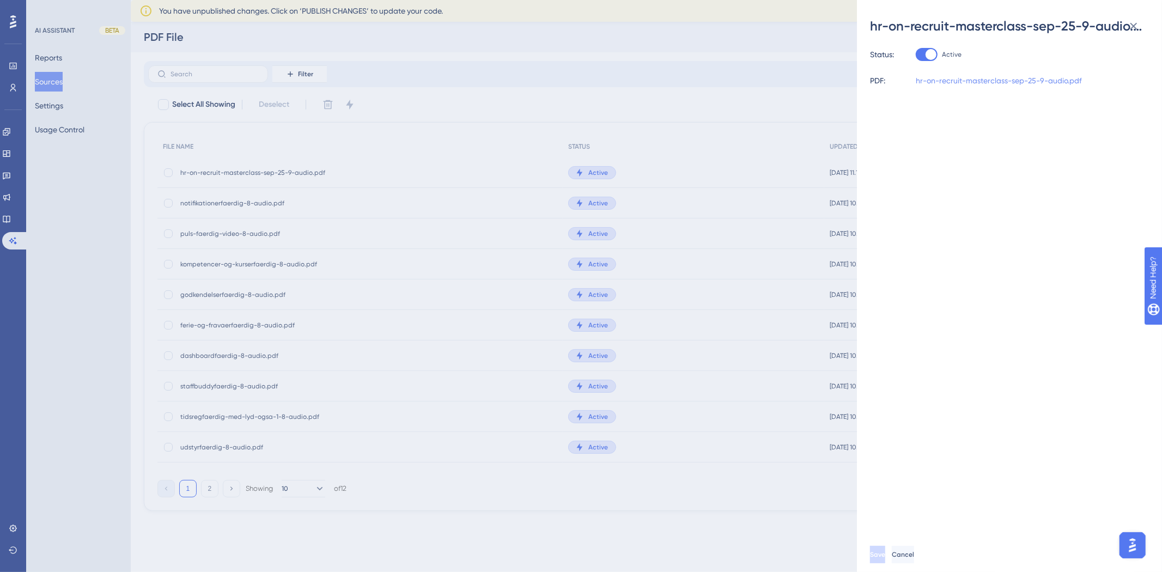
click at [977, 77] on link "hr-on-recruit-masterclass-sep-25-9-audio.pdf" at bounding box center [999, 80] width 166 height 13
